Goal: Transaction & Acquisition: Purchase product/service

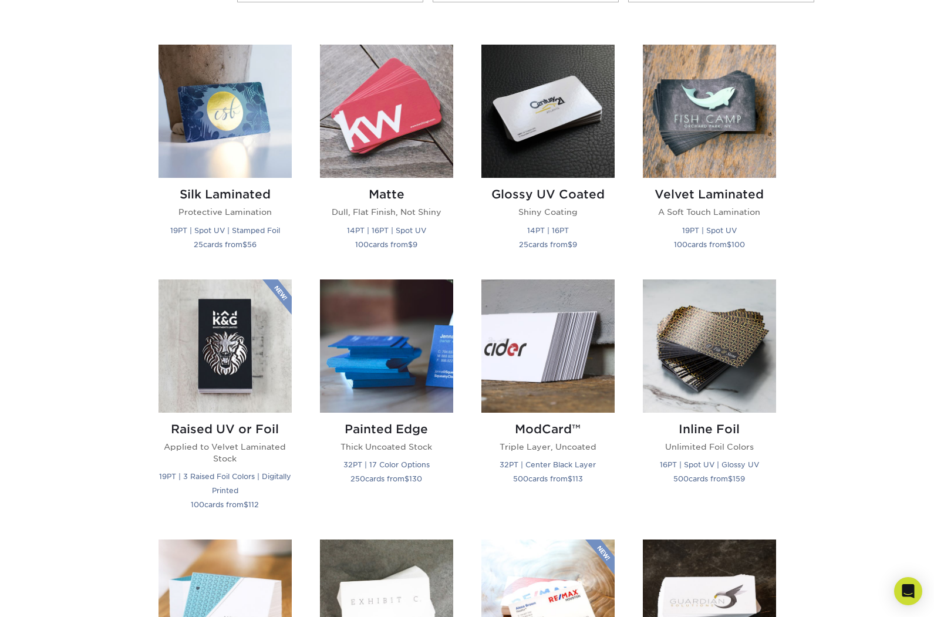
scroll to position [548, 0]
click at [397, 142] on img at bounding box center [386, 111] width 133 height 133
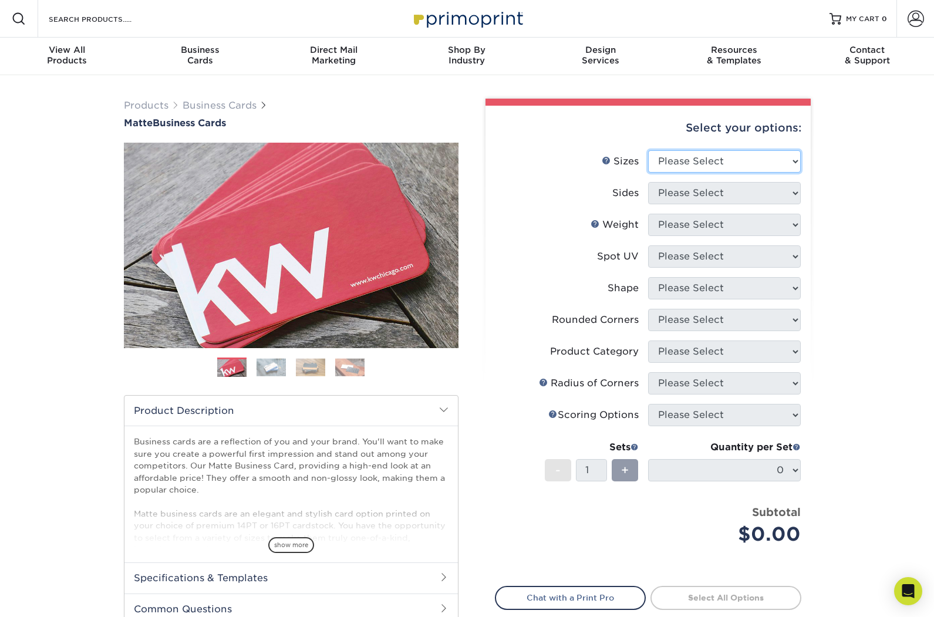
click at [731, 161] on select "Please Select 1.5" x 3.5" - Mini 1.75" x 3.5" - Mini 2" x 2" - Square 2" x 3" -…" at bounding box center [724, 161] width 153 height 22
select select "2.00x2.00"
click at [648, 150] on select "Please Select 1.5" x 3.5" - Mini 1.75" x 3.5" - Mini 2" x 2" - Square 2" x 3" -…" at bounding box center [724, 161] width 153 height 22
click at [786, 196] on select "Please Select Print Both Sides Print Front Only" at bounding box center [724, 193] width 153 height 22
select select "13abbda7-1d64-4f25-8bb2-c179b224825d"
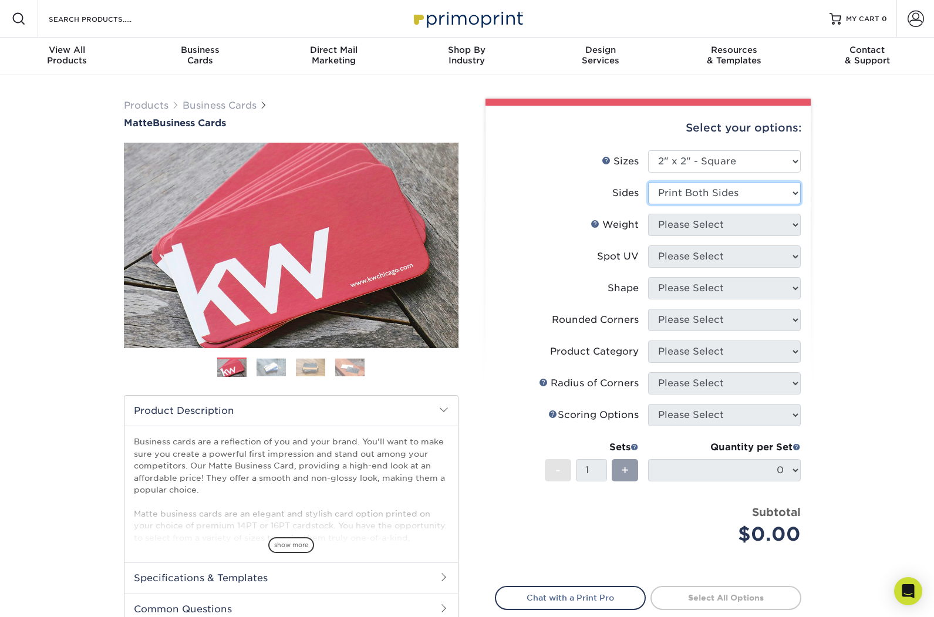
click at [648, 182] on select "Please Select Print Both Sides Print Front Only" at bounding box center [724, 193] width 153 height 22
click at [774, 233] on select "Please Select 14PT 16PT" at bounding box center [724, 225] width 153 height 22
select select "14PT"
click at [648, 214] on select "Please Select 14PT 16PT" at bounding box center [724, 225] width 153 height 22
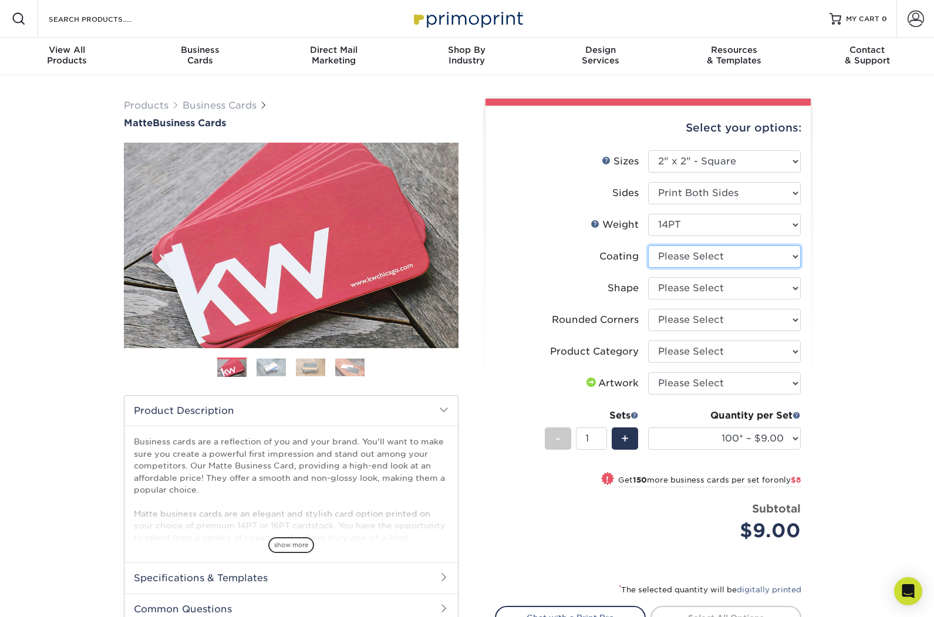
click at [774, 265] on select at bounding box center [724, 256] width 153 height 22
select select "121bb7b5-3b4d-429f-bd8d-bbf80e953313"
click at [648, 245] on select at bounding box center [724, 256] width 153 height 22
select select "-1"
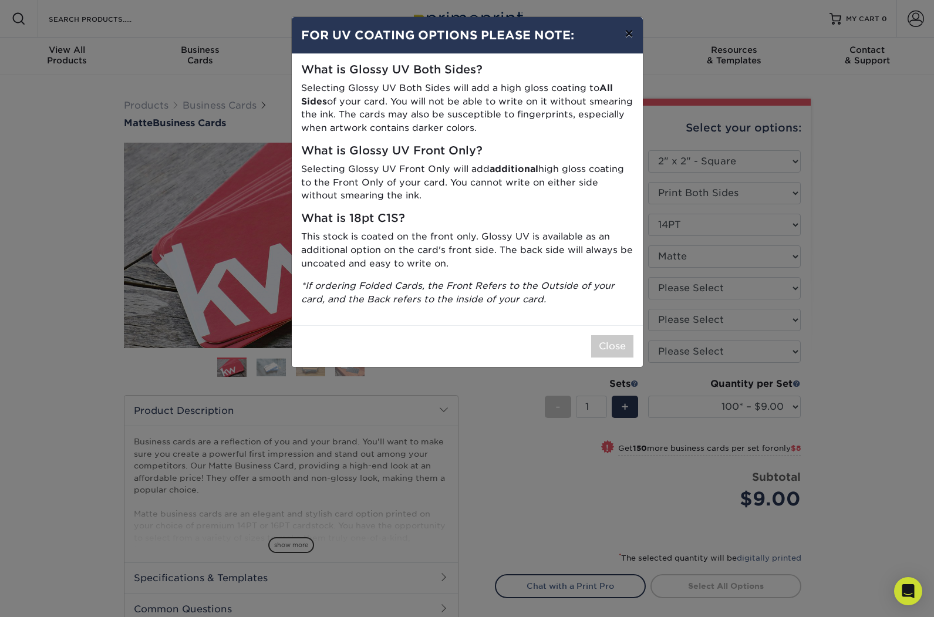
click at [628, 32] on button "×" at bounding box center [628, 33] width 27 height 33
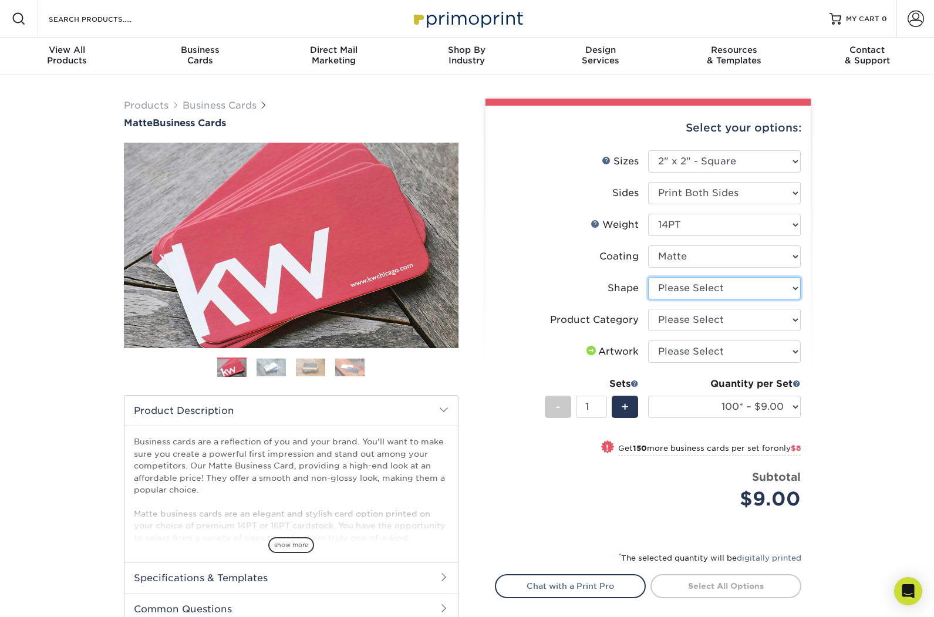
click at [753, 291] on select "Please Select Standard" at bounding box center [724, 288] width 153 height 22
select select "standard"
click at [648, 277] on select "Please Select Standard" at bounding box center [724, 288] width 153 height 22
select select "-1"
click at [797, 316] on select "Please Select Business Cards" at bounding box center [724, 320] width 153 height 22
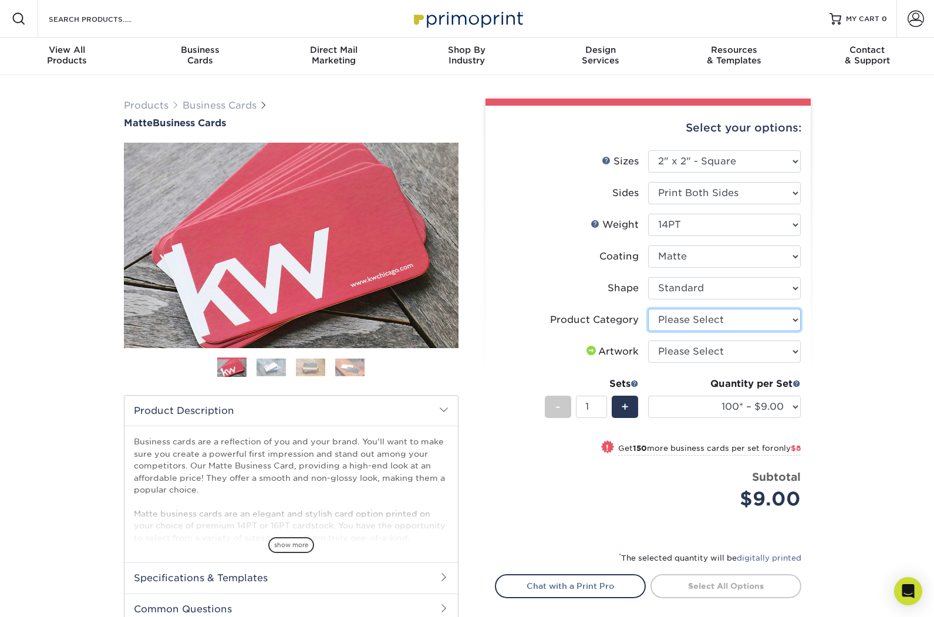
select select "3b5148f1-0588-4f88-a218-97bcfdce65c1"
click at [648, 309] on select "Please Select Business Cards" at bounding box center [724, 320] width 153 height 22
click at [788, 355] on select "Please Select I will upload files I need a design - $100" at bounding box center [724, 351] width 153 height 22
select select "upload"
click at [648, 340] on select "Please Select I will upload files I need a design - $100" at bounding box center [724, 351] width 153 height 22
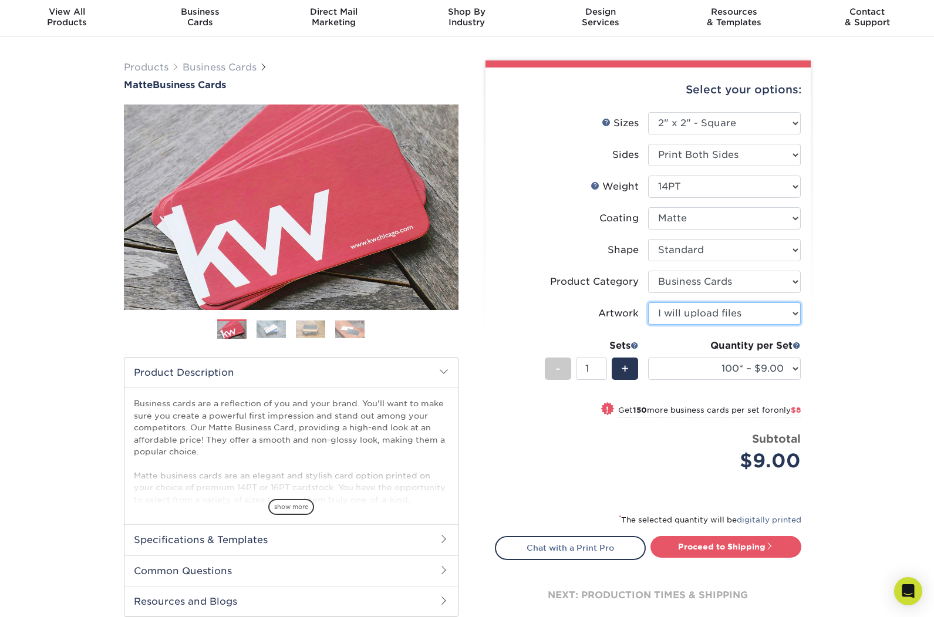
scroll to position [61, 0]
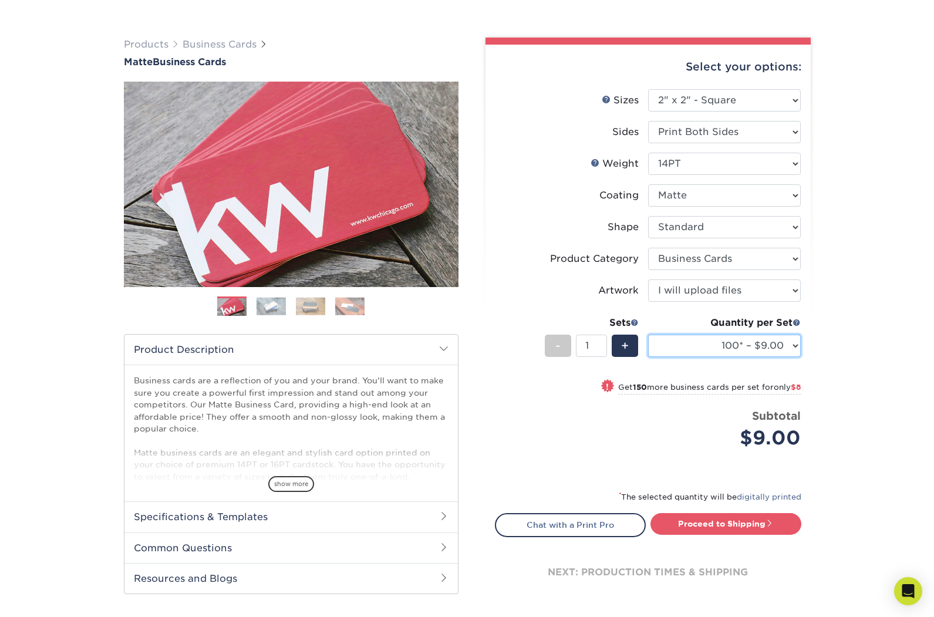
click at [791, 349] on select "100* – $9.00 250* – $17.00 500 – $33.00 1000 – $47.00 2500 – $101.00 5000 – $14…" at bounding box center [724, 346] width 153 height 22
click at [788, 97] on select "Please Select 1.5" x 3.5" - Mini 1.75" x 3.5" - Mini 2" x 2" - Square 2" x 3" -…" at bounding box center [724, 100] width 153 height 22
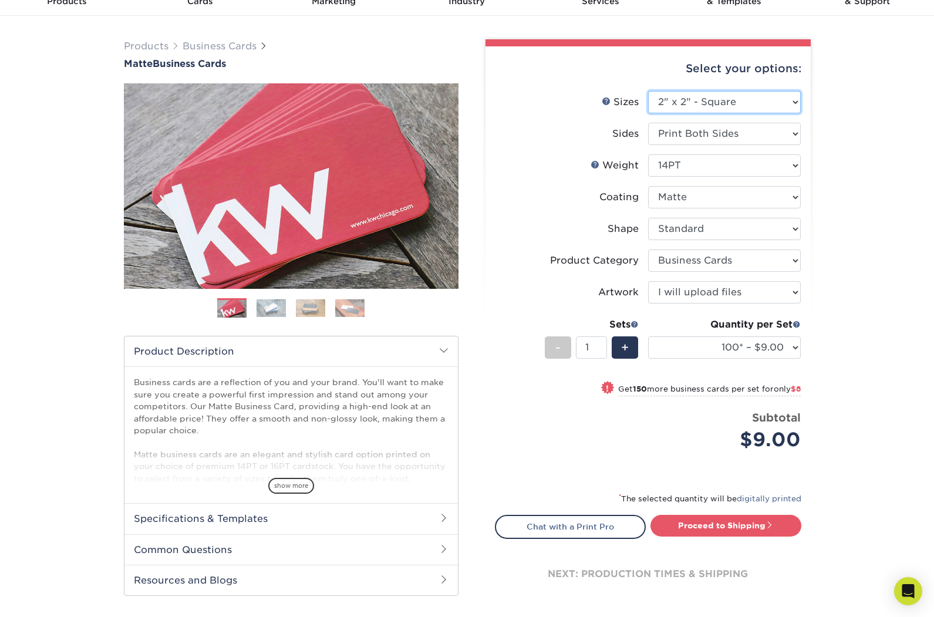
click at [782, 103] on select "Please Select 1.5" x 3.5" - Mini 1.75" x 3.5" - Mini 2" x 2" - Square 2" x 3" -…" at bounding box center [724, 102] width 153 height 22
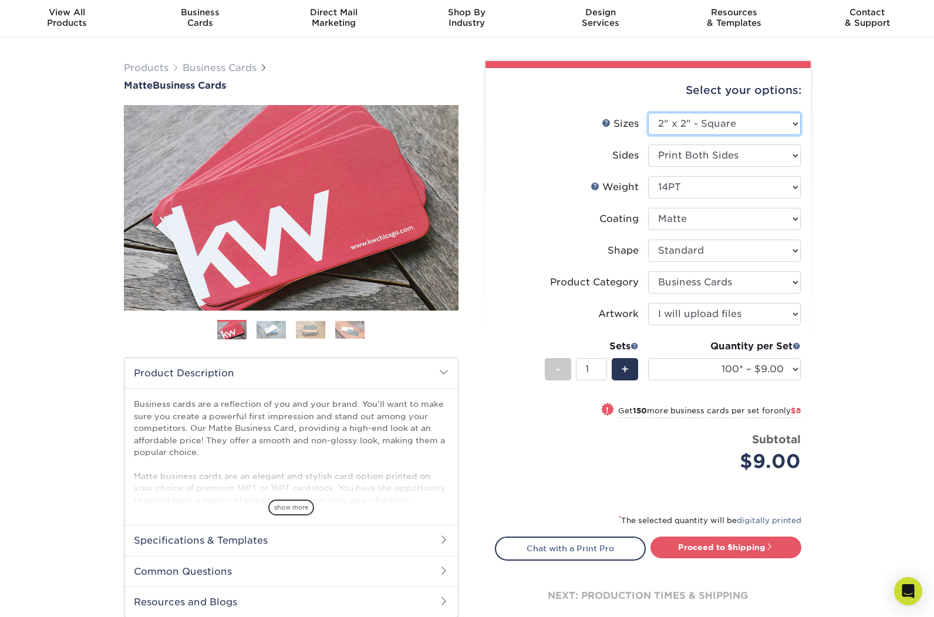
scroll to position [19, 0]
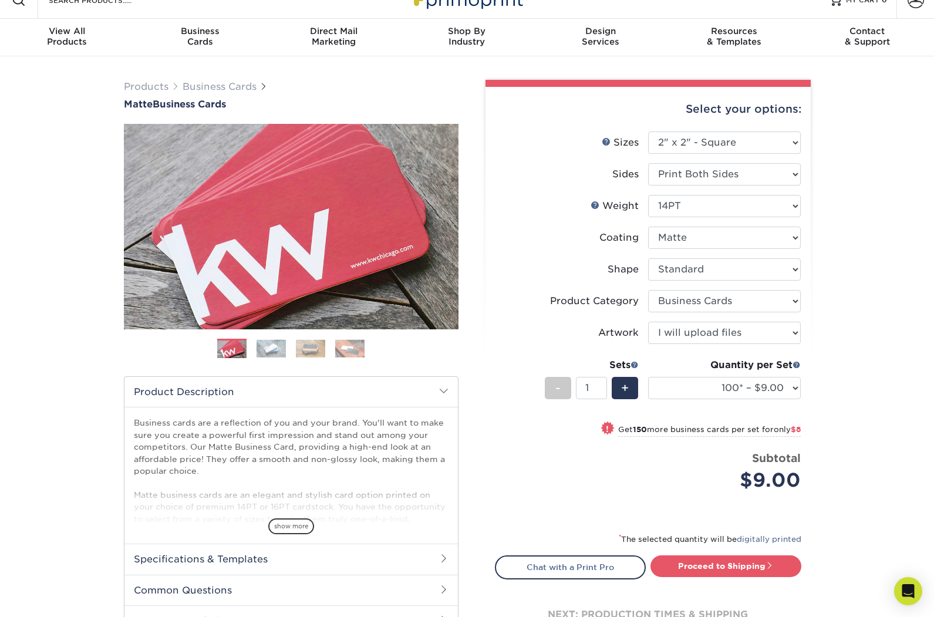
click at [271, 352] on img at bounding box center [270, 348] width 29 height 18
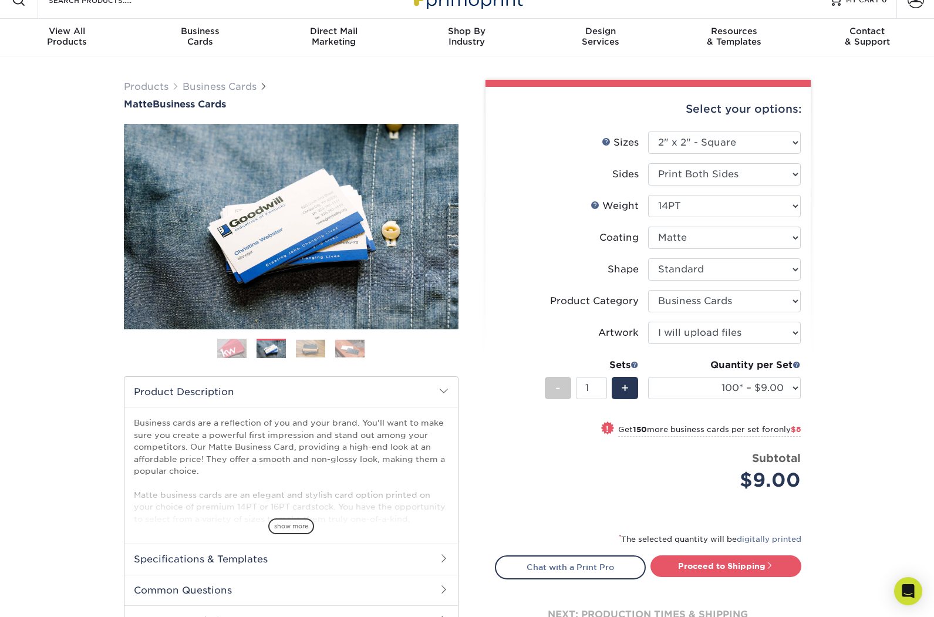
click at [307, 346] on img at bounding box center [310, 348] width 29 height 18
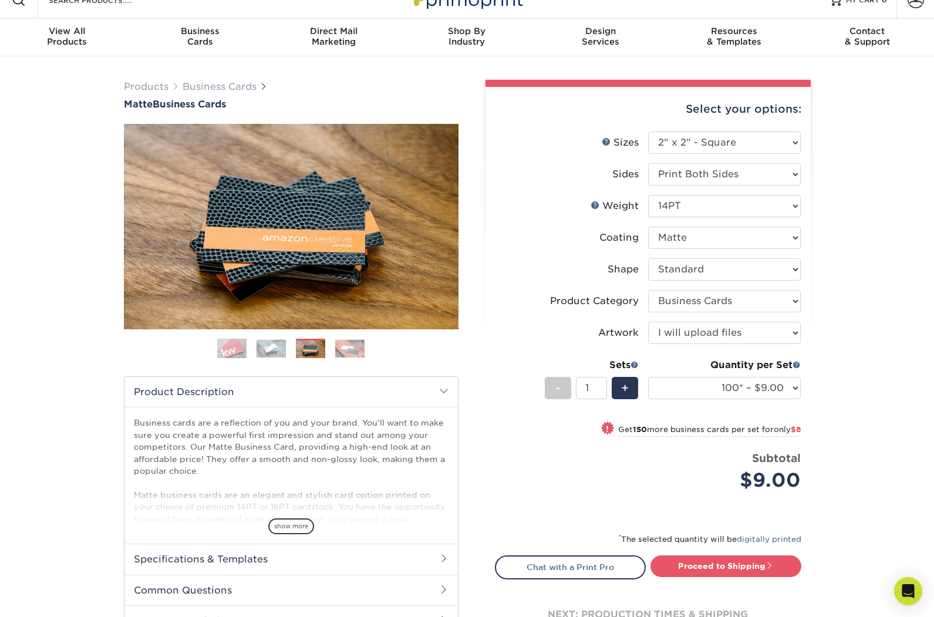
click at [343, 349] on img at bounding box center [349, 348] width 29 height 18
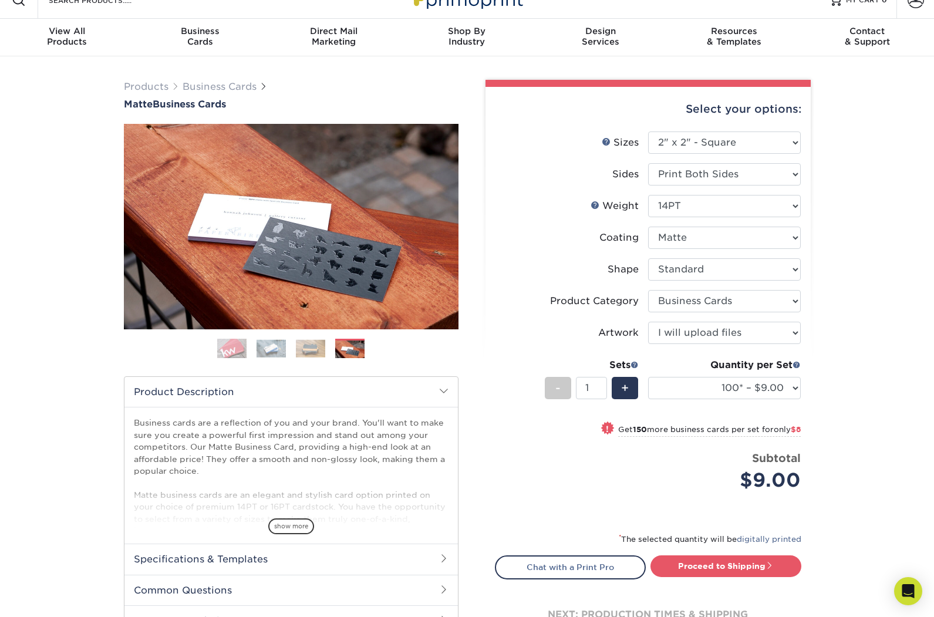
click at [235, 343] on img at bounding box center [231, 348] width 29 height 29
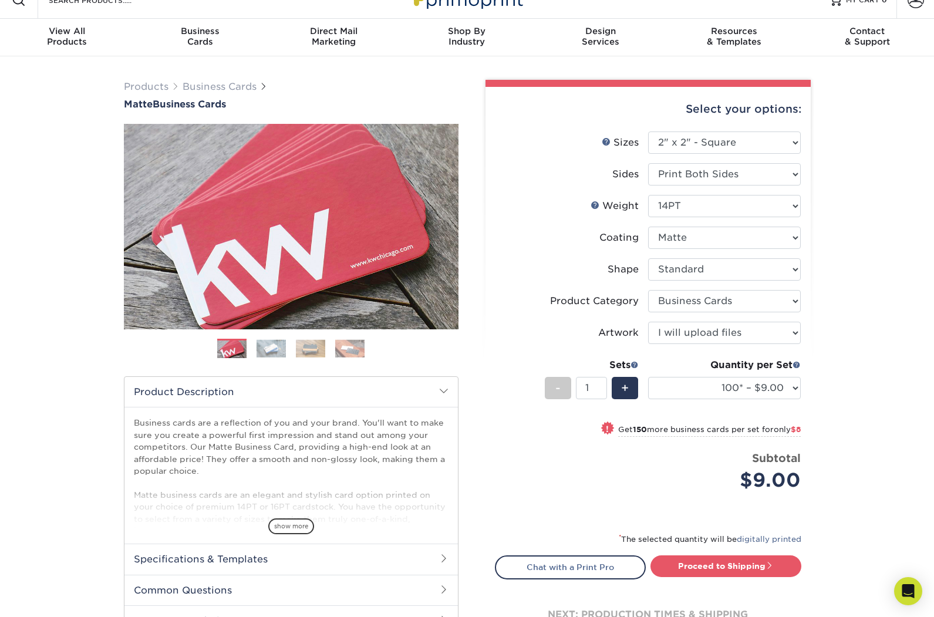
scroll to position [12, 0]
